Goal: Task Accomplishment & Management: Manage account settings

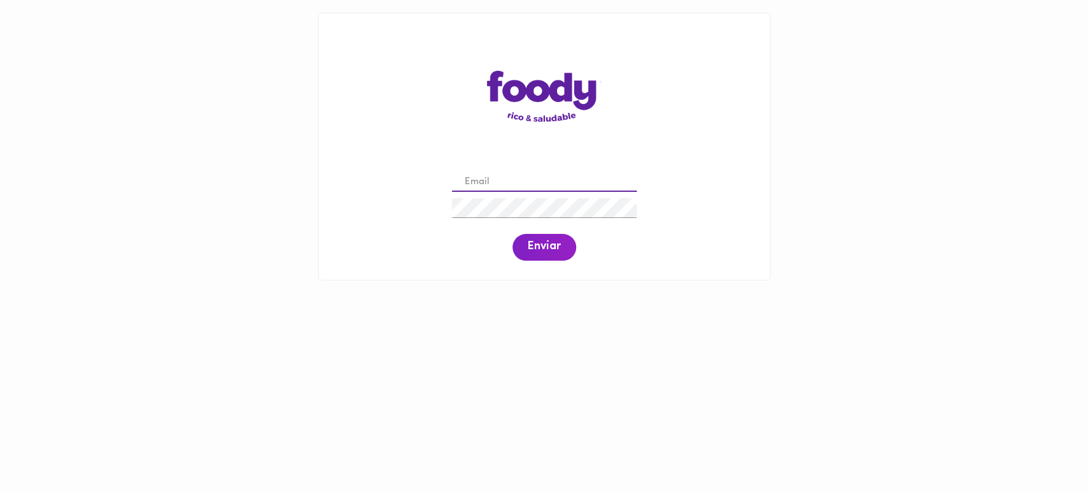
click at [514, 181] on input "email" at bounding box center [544, 183] width 185 height 20
paste input "([PERSON_NAME][EMAIL_ADDRESS][PERSON_NAME][DOMAIN_NAME]"
click at [469, 182] on input "([PERSON_NAME][EMAIL_ADDRESS][PERSON_NAME][DOMAIN_NAME]" at bounding box center [544, 183] width 185 height 20
type input "[PERSON_NAME][EMAIL_ADDRESS][PERSON_NAME][DOMAIN_NAME]"
click at [542, 247] on span "Enviar" at bounding box center [544, 247] width 33 height 14
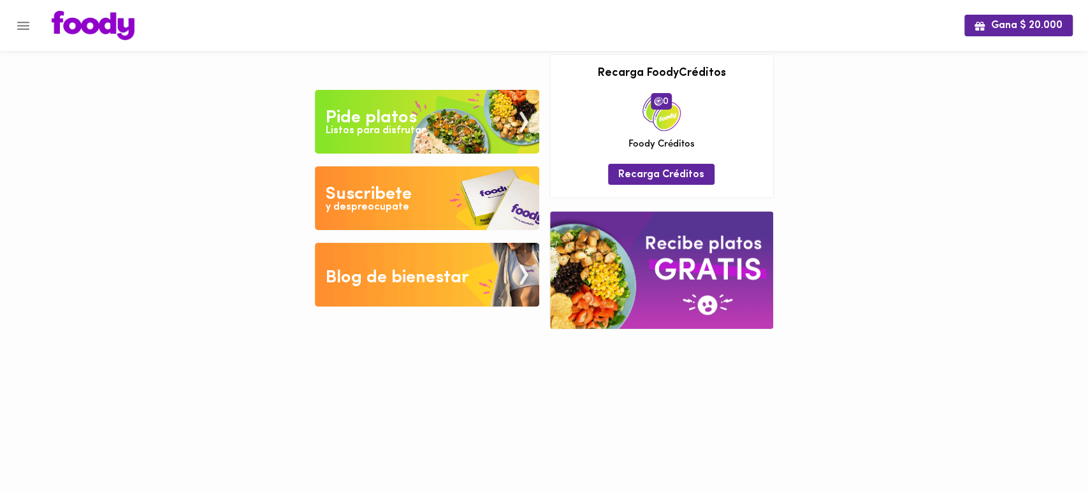
click at [541, 251] on div "Tu pago contraentrega por $- está pendiente , programa un plato para comenzar. …" at bounding box center [427, 191] width 234 height 239
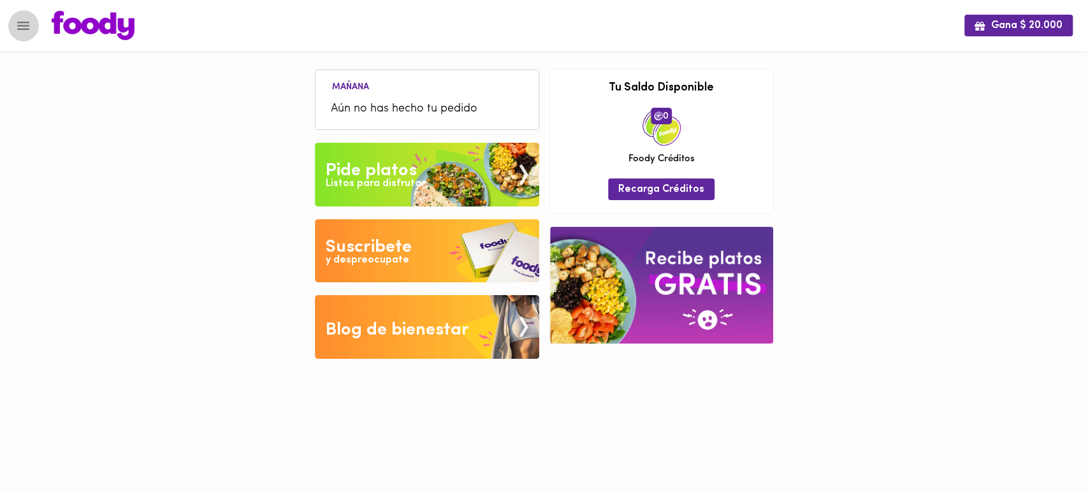
click at [20, 27] on icon "Menu" at bounding box center [23, 26] width 16 height 16
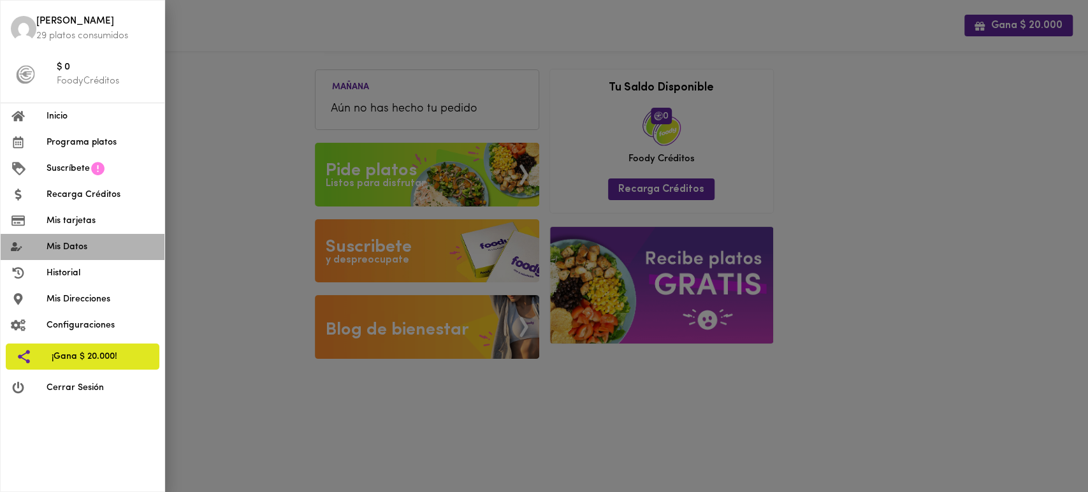
click at [96, 245] on span "Mis Datos" at bounding box center [101, 246] width 108 height 13
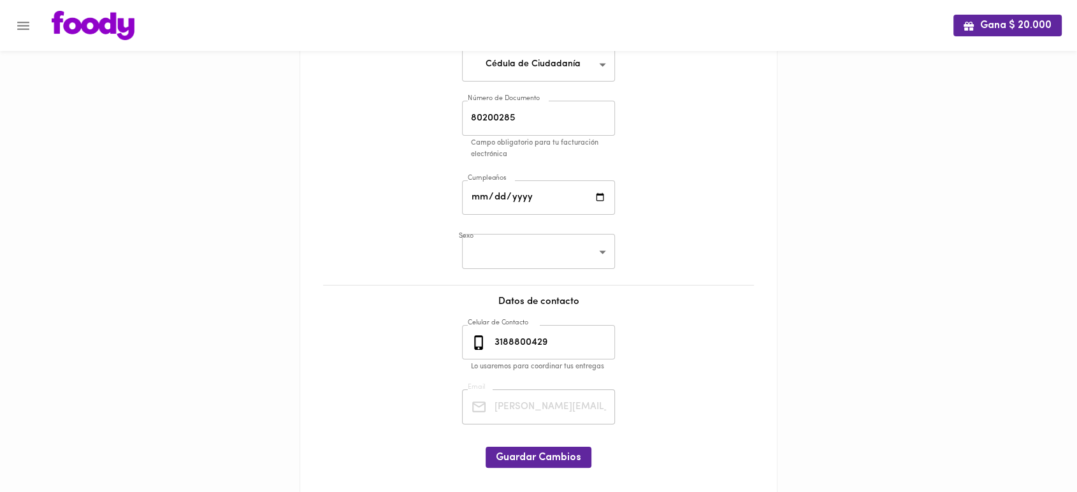
scroll to position [187, 0]
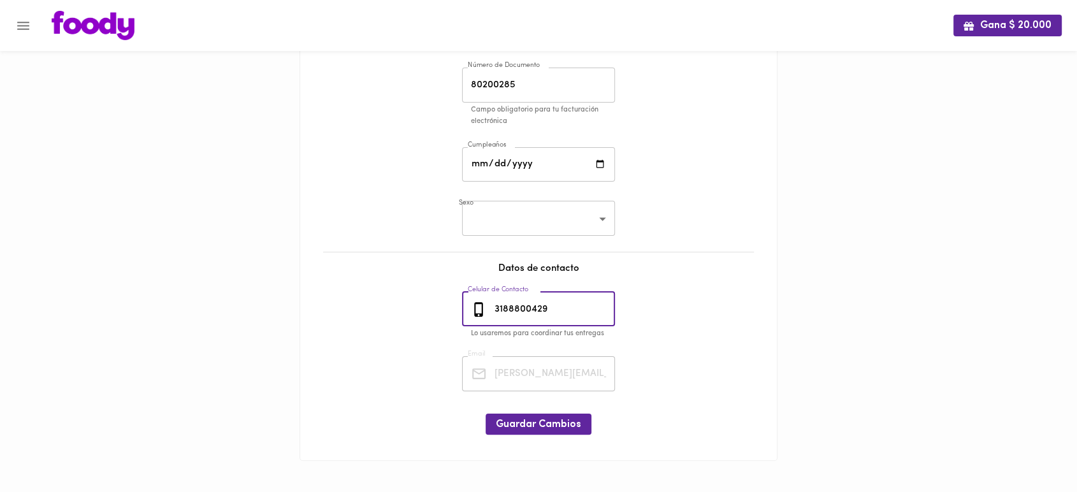
drag, startPoint x: 556, startPoint y: 308, endPoint x: 468, endPoint y: 311, distance: 88.0
click at [468, 311] on div "[PHONE_NUMBER] Celular de Contacto" at bounding box center [538, 309] width 153 height 35
click at [647, 188] on div at bounding box center [538, 193] width 451 height 10
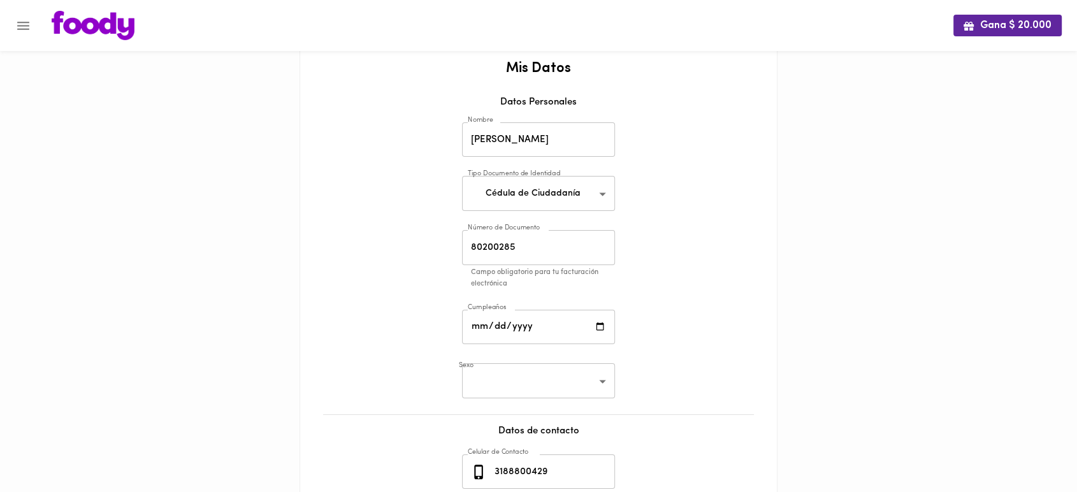
scroll to position [0, 0]
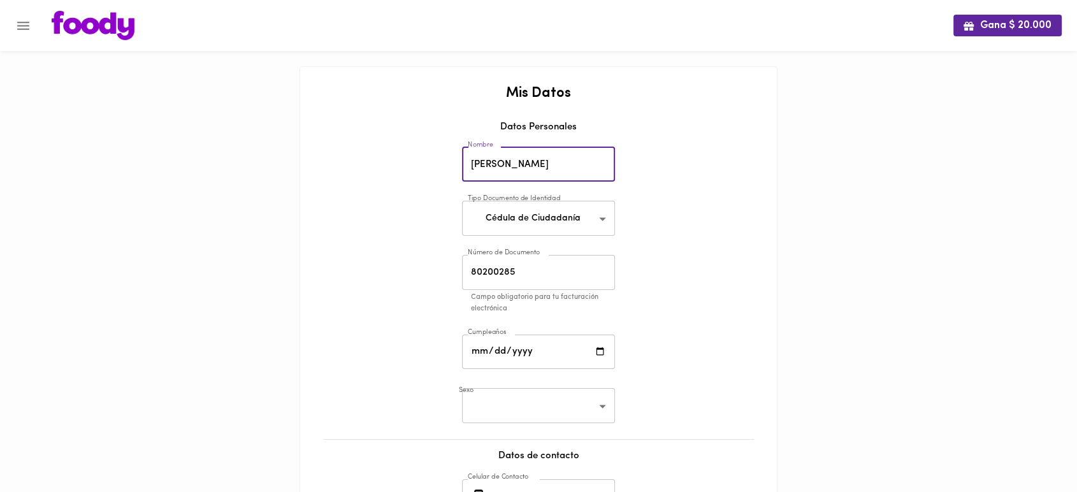
drag, startPoint x: 544, startPoint y: 162, endPoint x: 463, endPoint y: 152, distance: 81.6
click at [463, 152] on input "[PERSON_NAME]" at bounding box center [538, 164] width 153 height 35
